Goal: Task Accomplishment & Management: Use online tool/utility

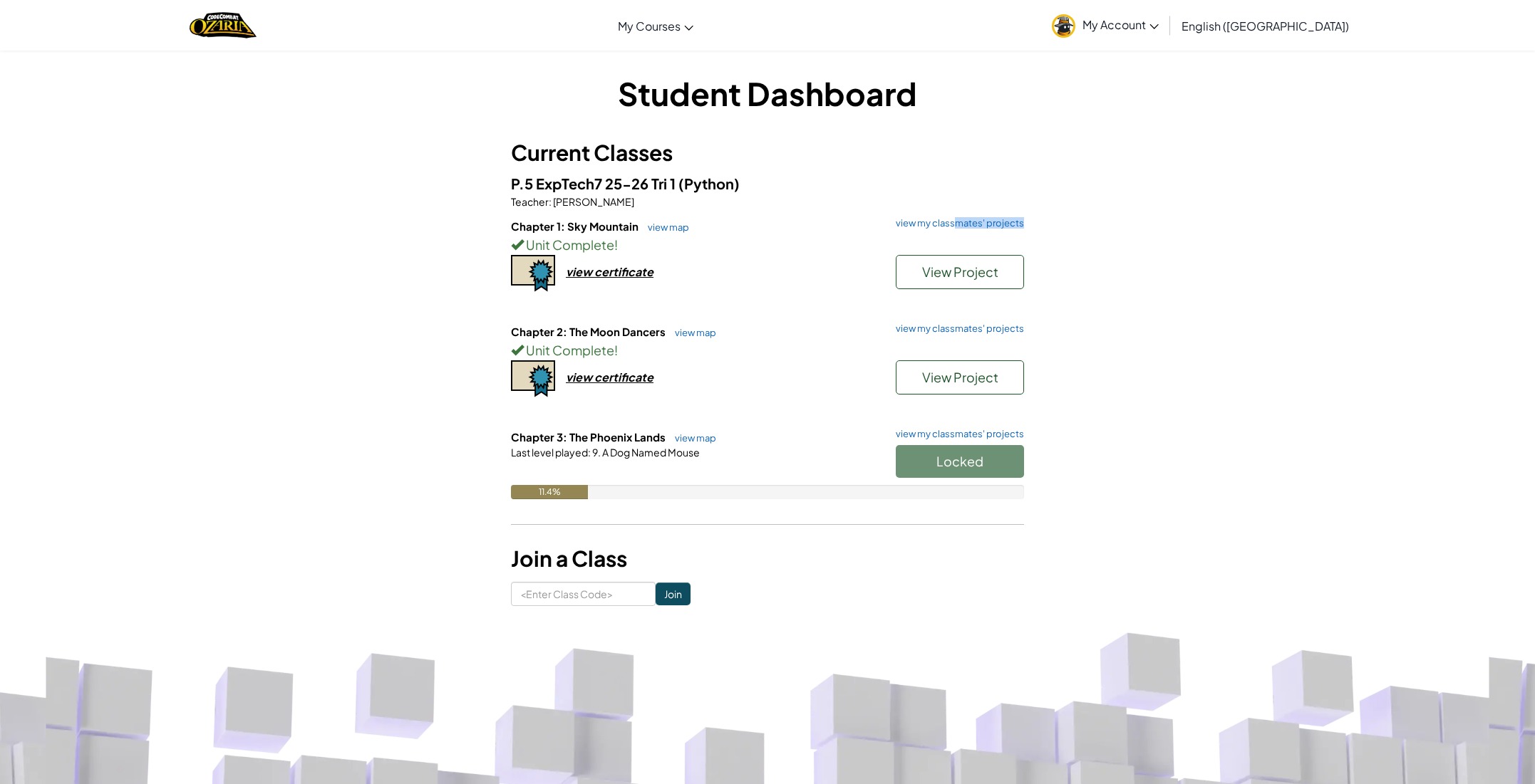
click at [955, 229] on h6 "Chapter 1: Sky Mountain view map view my classmates' projects" at bounding box center [767, 226] width 513 height 16
click at [953, 219] on link "view my classmates' projects" at bounding box center [956, 223] width 135 height 9
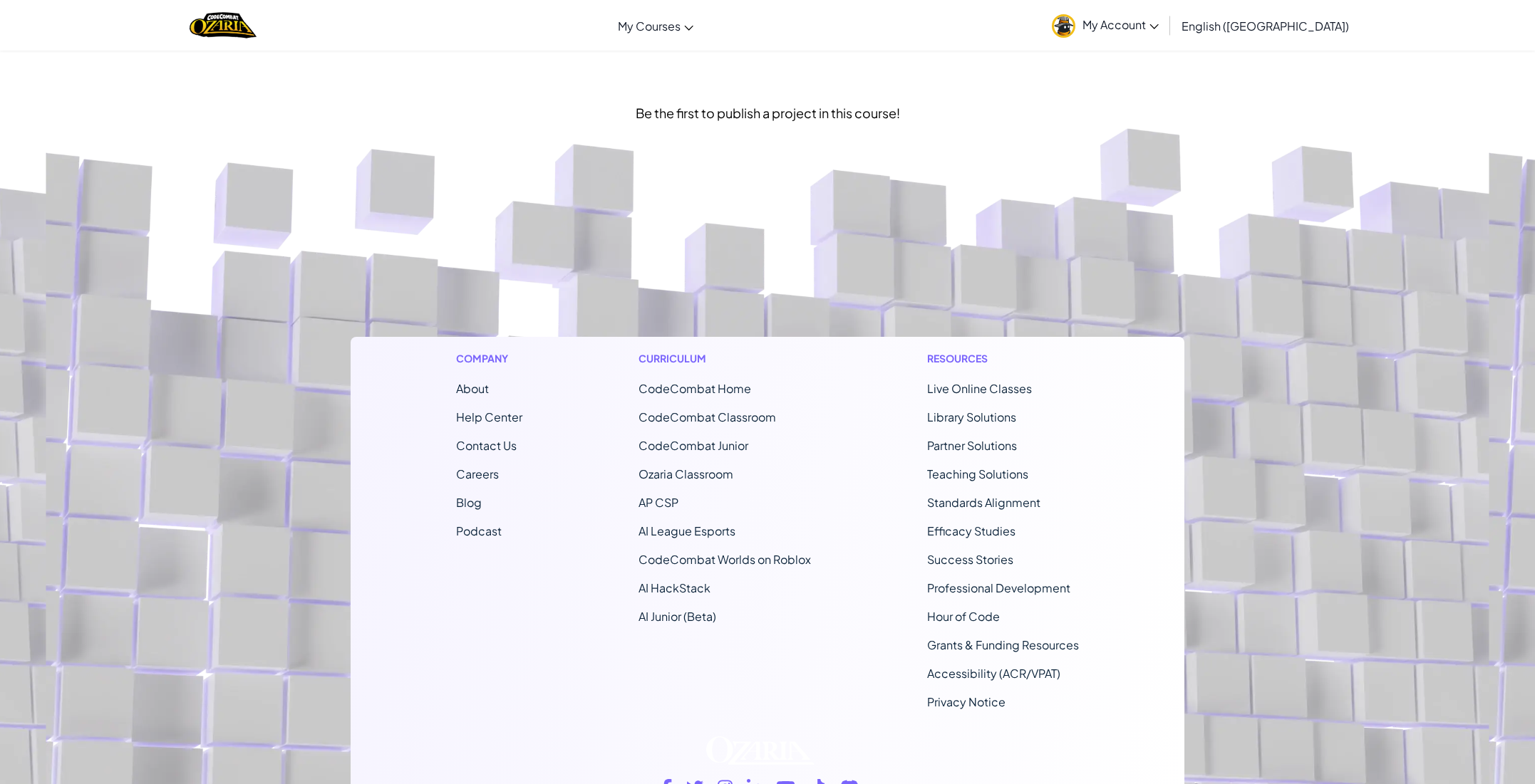
click at [950, 221] on footer "Company About Help Center Contact Us Careers Blog Podcast Curriculum CodeCombat…" at bounding box center [767, 509] width 1535 height 772
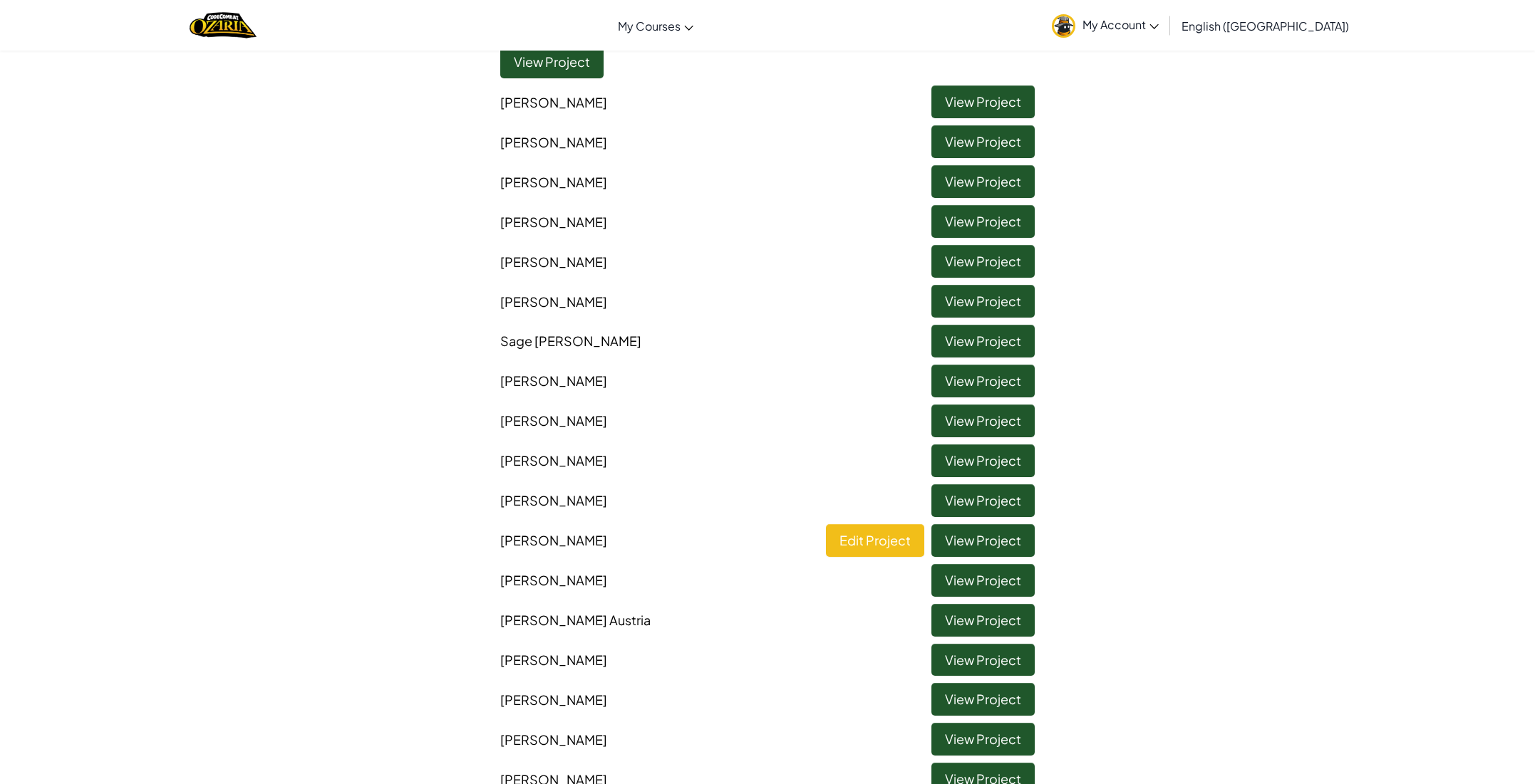
scroll to position [523, 0]
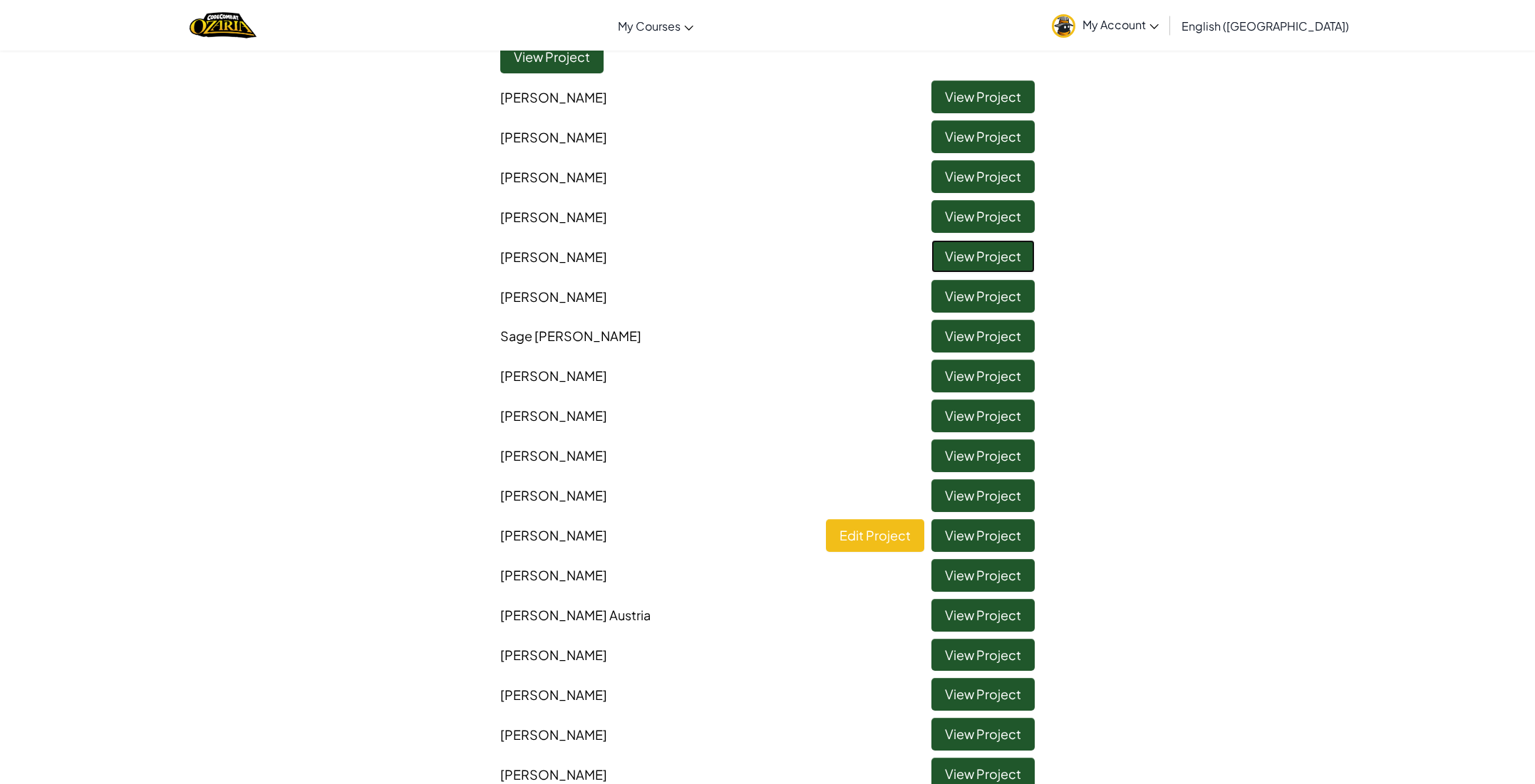
click at [959, 242] on link "View Project" at bounding box center [983, 256] width 103 height 33
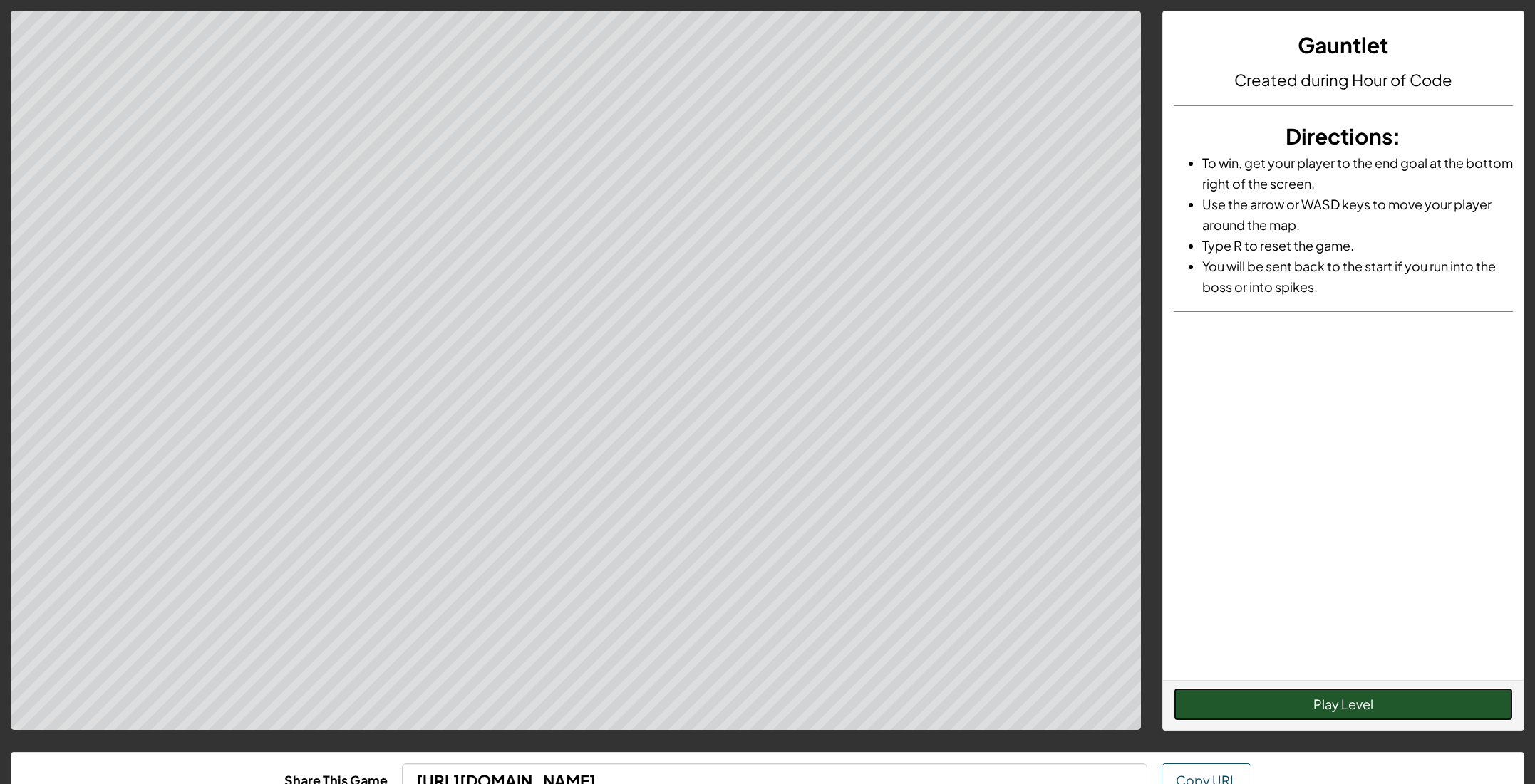
click at [1236, 711] on button "Play Level" at bounding box center [1343, 705] width 340 height 33
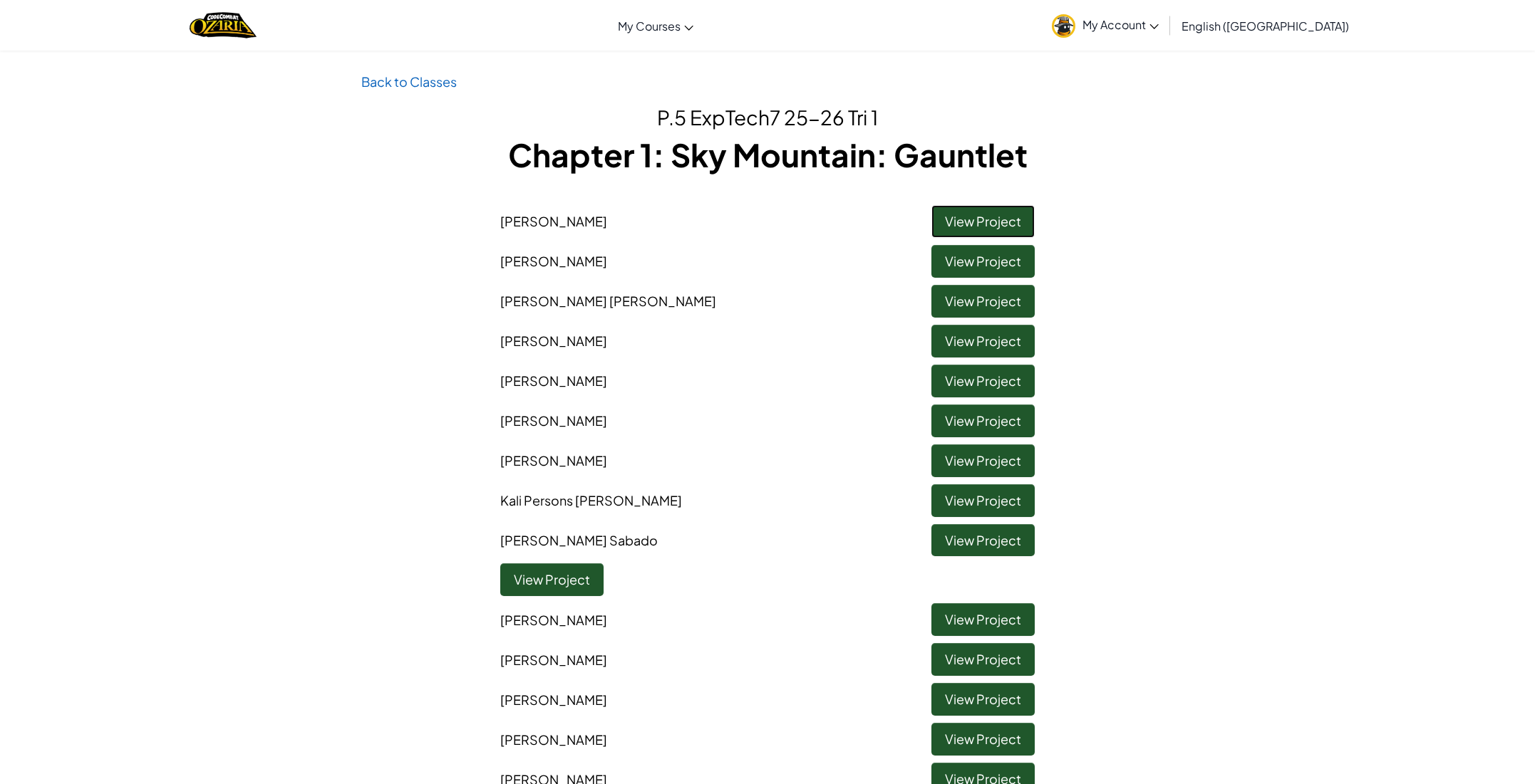
click at [961, 207] on link "View Project" at bounding box center [983, 222] width 103 height 33
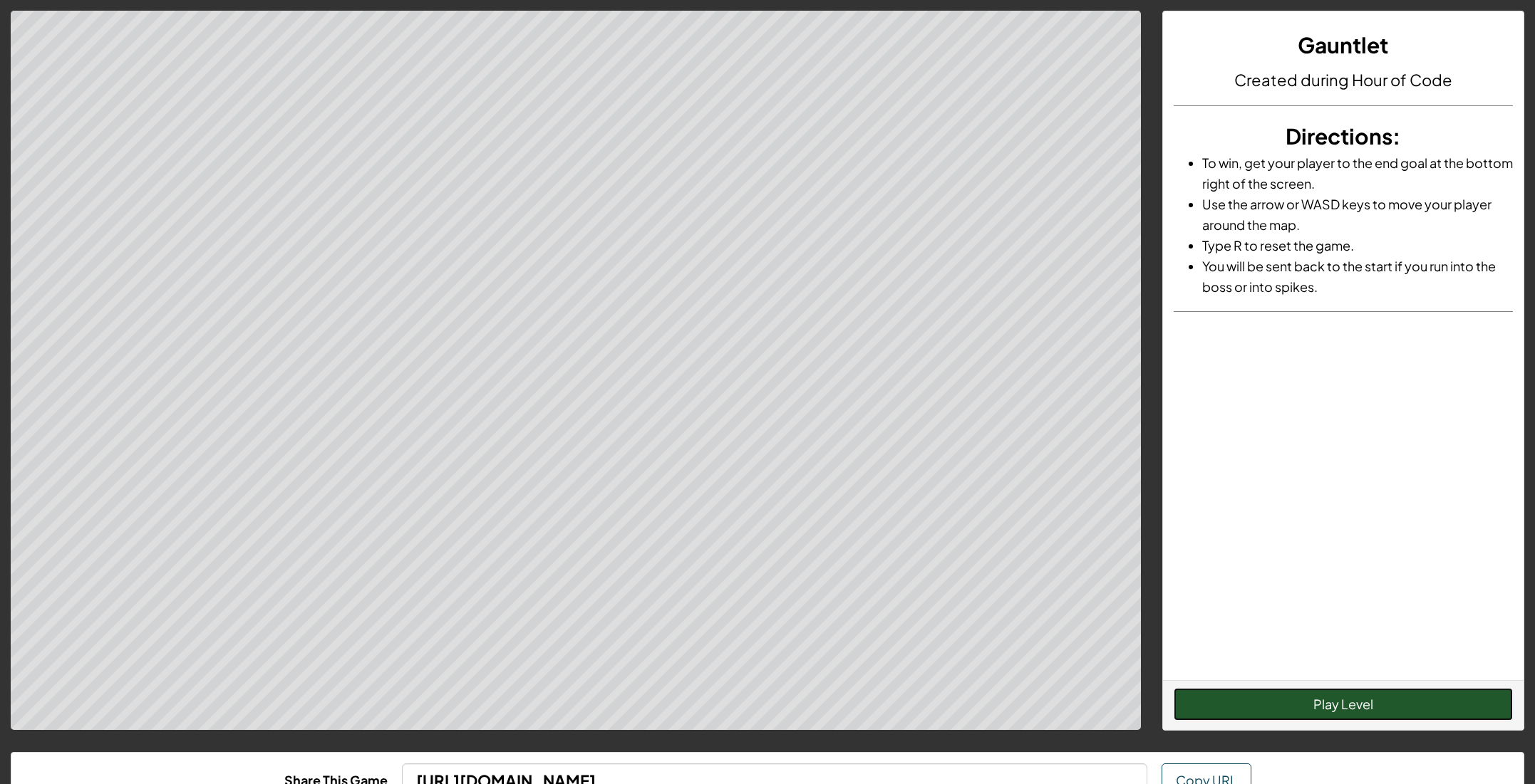
click at [1238, 710] on button "Play Level" at bounding box center [1343, 705] width 340 height 33
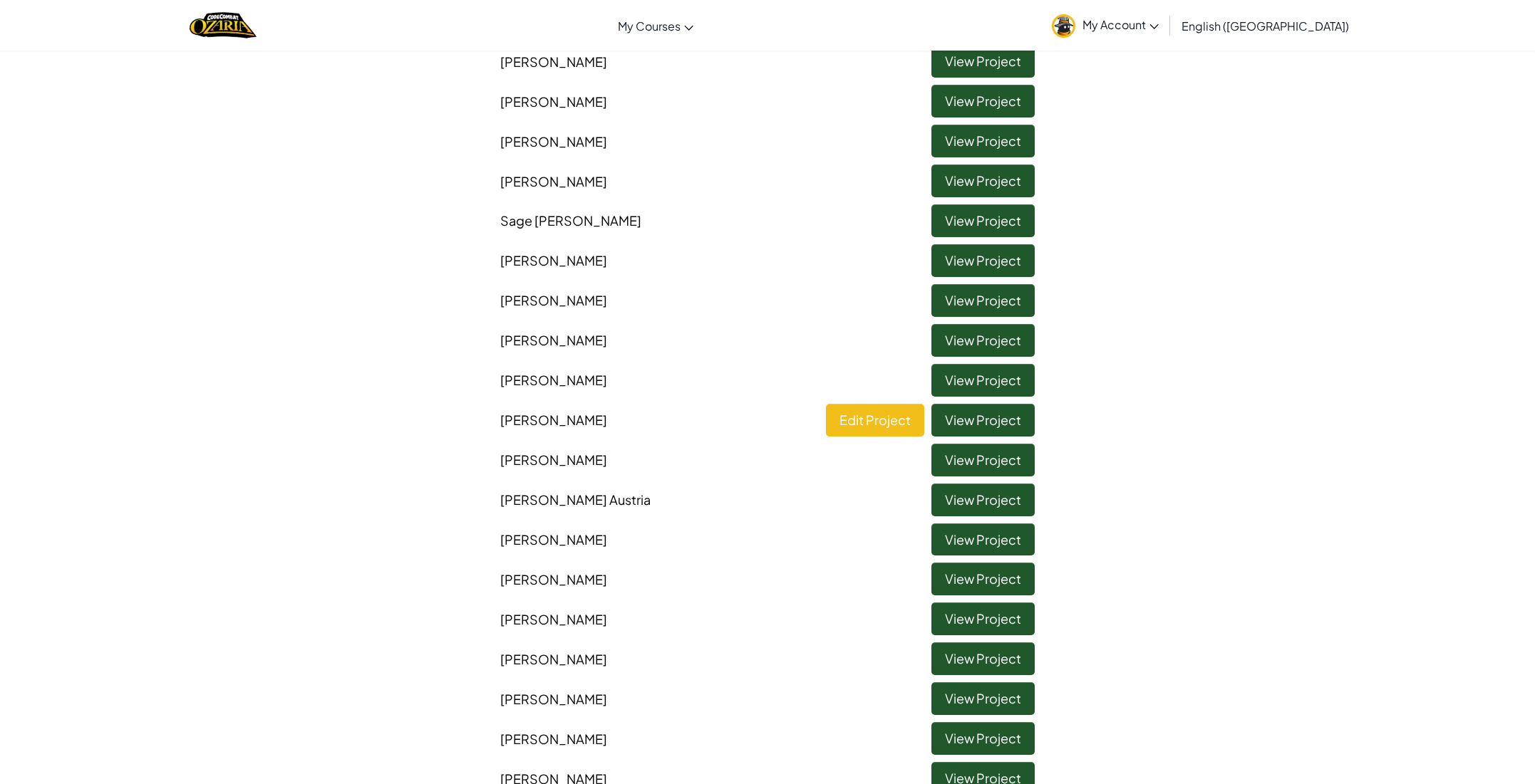
scroll to position [635, 0]
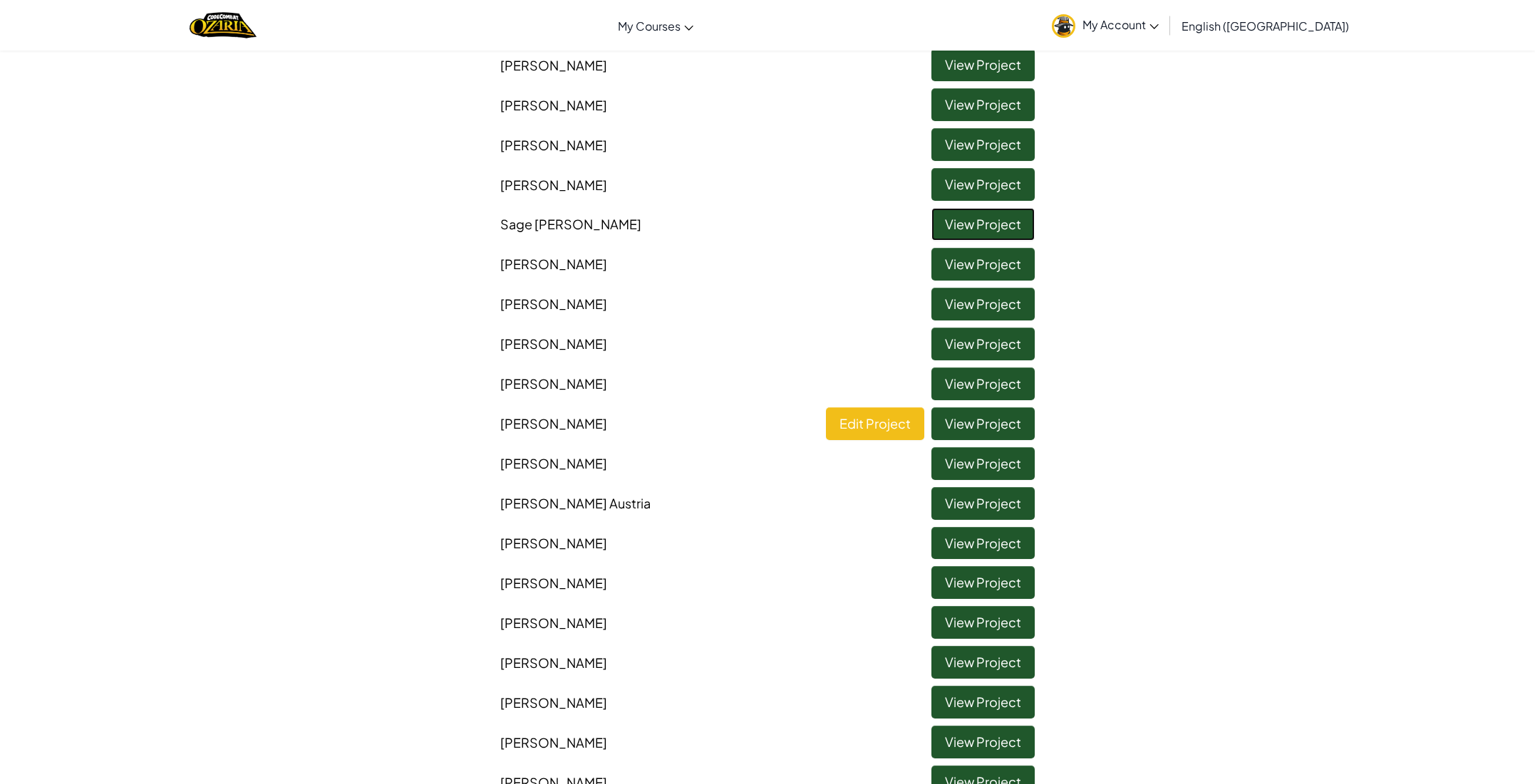
click at [975, 219] on link "View Project" at bounding box center [983, 224] width 103 height 33
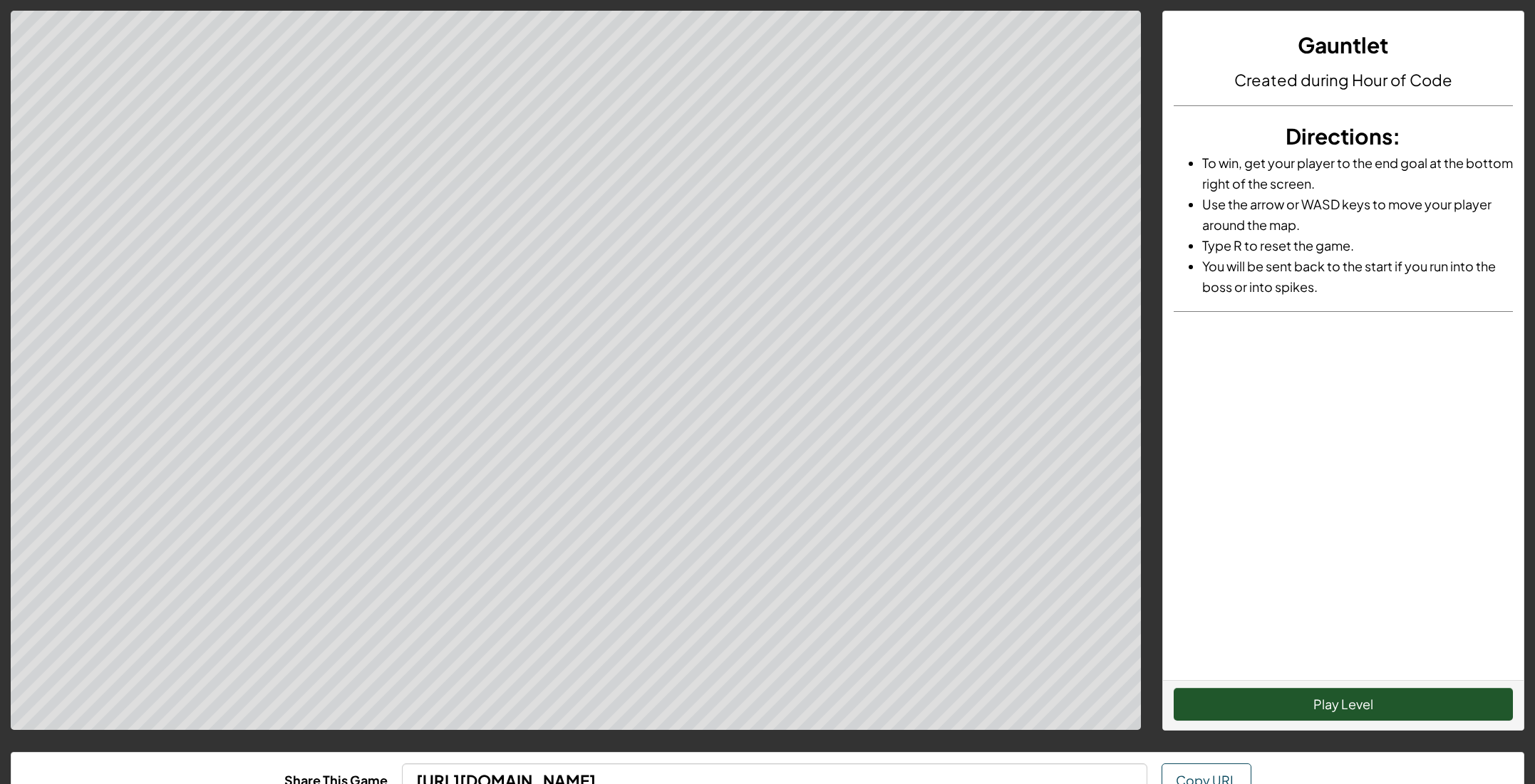
click at [1243, 701] on button "Play Level" at bounding box center [1343, 705] width 340 height 33
